Goal: Task Accomplishment & Management: Manage account settings

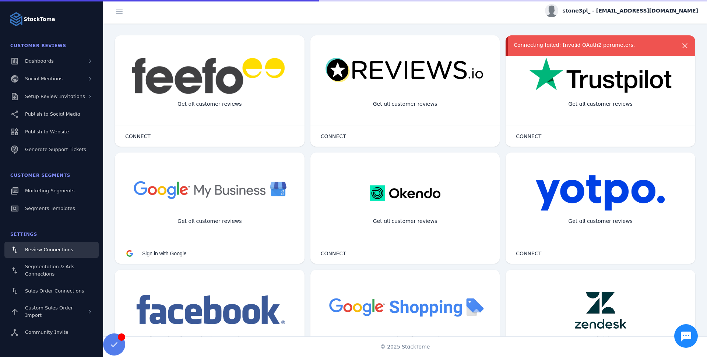
scroll to position [9, 0]
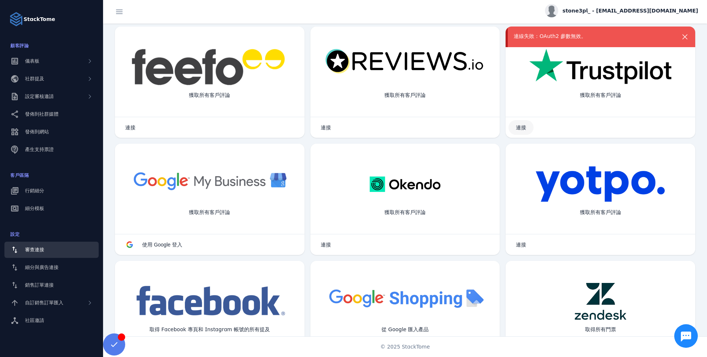
click at [523, 128] on font "連接" at bounding box center [521, 127] width 10 height 6
